Goal: Find specific page/section: Find specific page/section

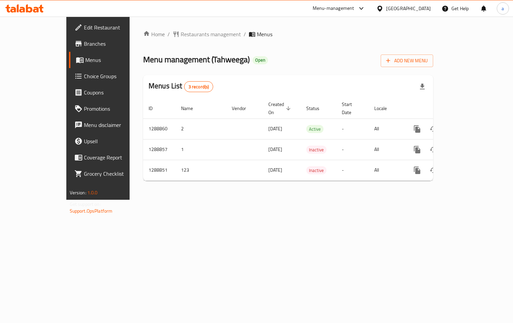
click at [84, 75] on span "Choice Groups" at bounding box center [115, 76] width 63 height 8
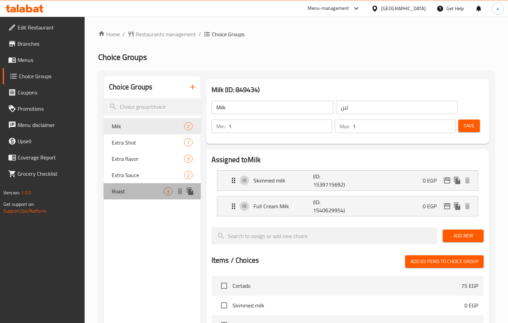
click at [124, 193] on span "Roast" at bounding box center [138, 191] width 52 height 8
type input "Roast"
type input "التحميص"
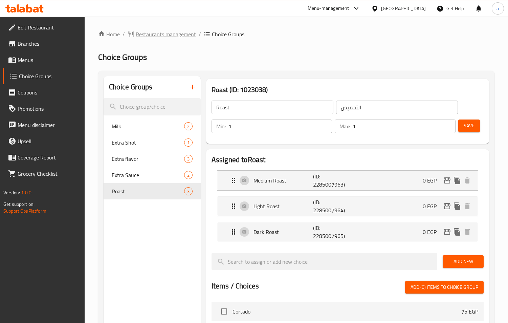
click at [147, 33] on span "Restaurants management" at bounding box center [166, 34] width 60 height 8
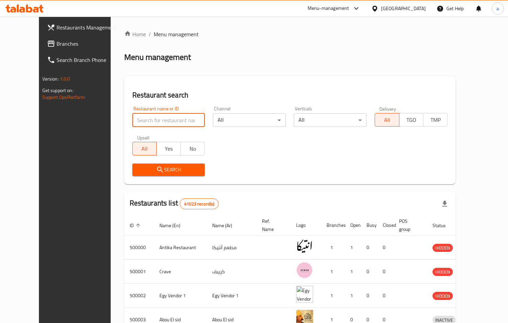
click at [145, 124] on input "search" at bounding box center [168, 120] width 73 height 14
paste input "723880"
type input "723880"
click at [57, 45] on span "Branches" at bounding box center [88, 44] width 62 height 8
